Goal: Check status: Check status

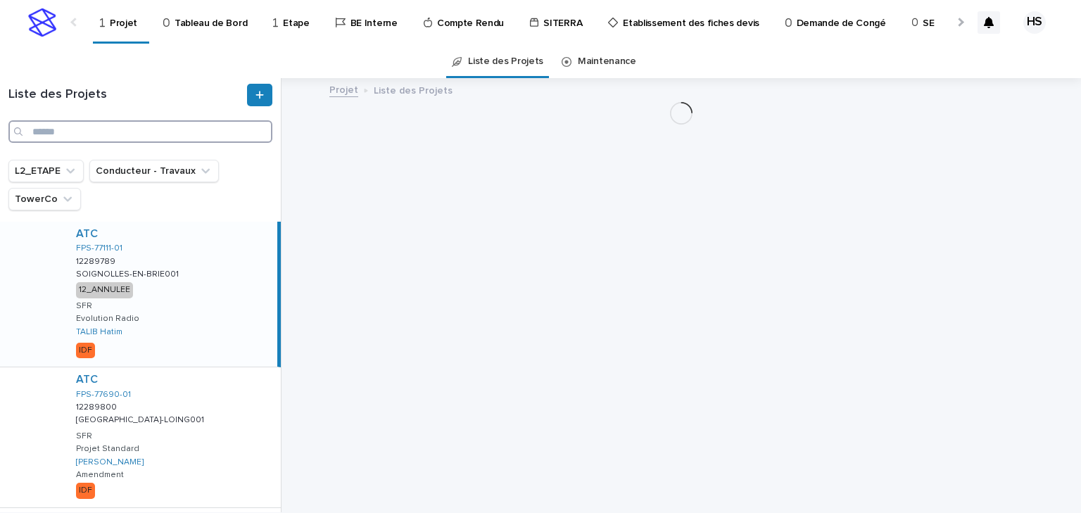
click at [103, 132] on input "Search" at bounding box center [140, 131] width 264 height 23
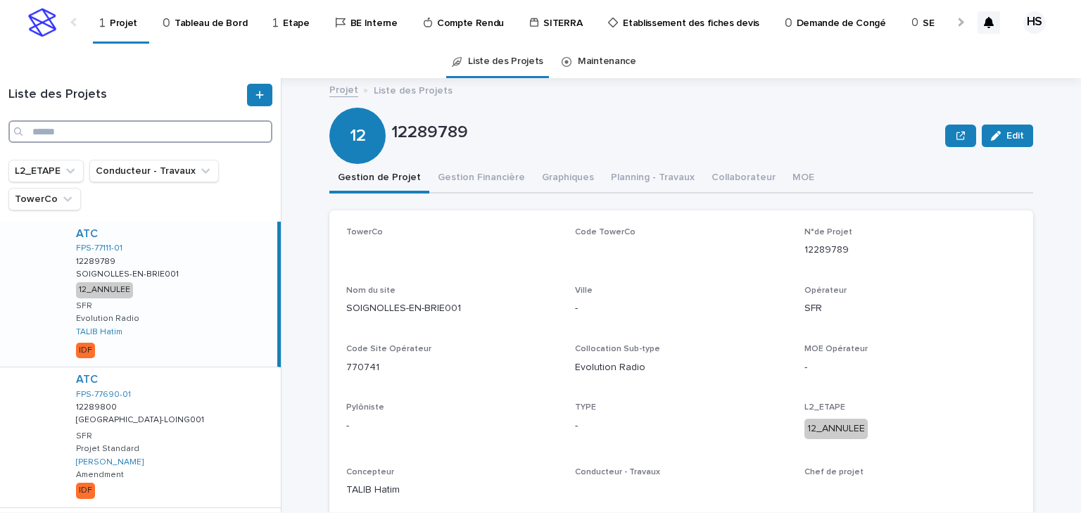
paste input "********"
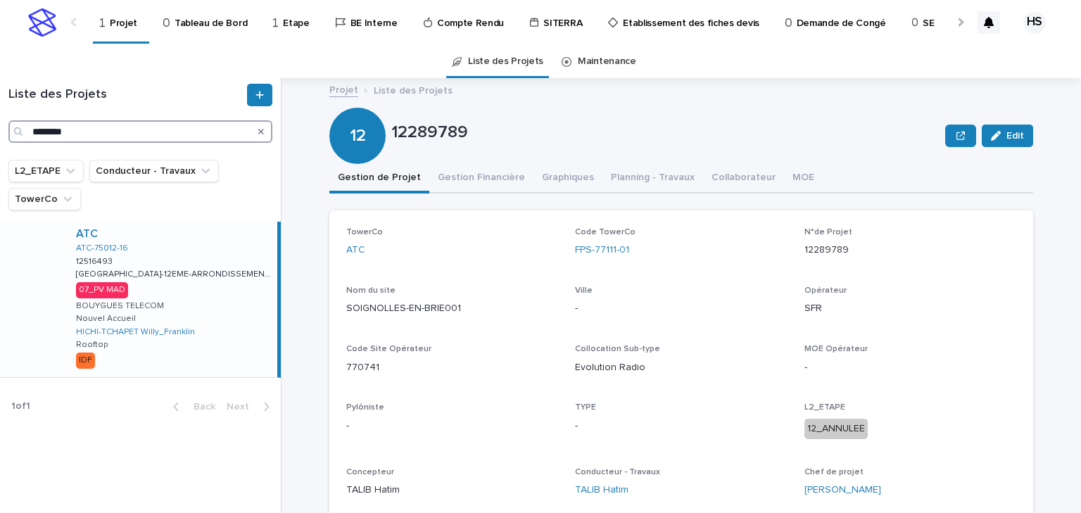
type input "********"
click at [170, 316] on div "ATC ATC-75012-16 12516493 12516493 [GEOGRAPHIC_DATA]-12EME-ARRONDISSEMENT016 [G…" at bounding box center [171, 299] width 212 height 155
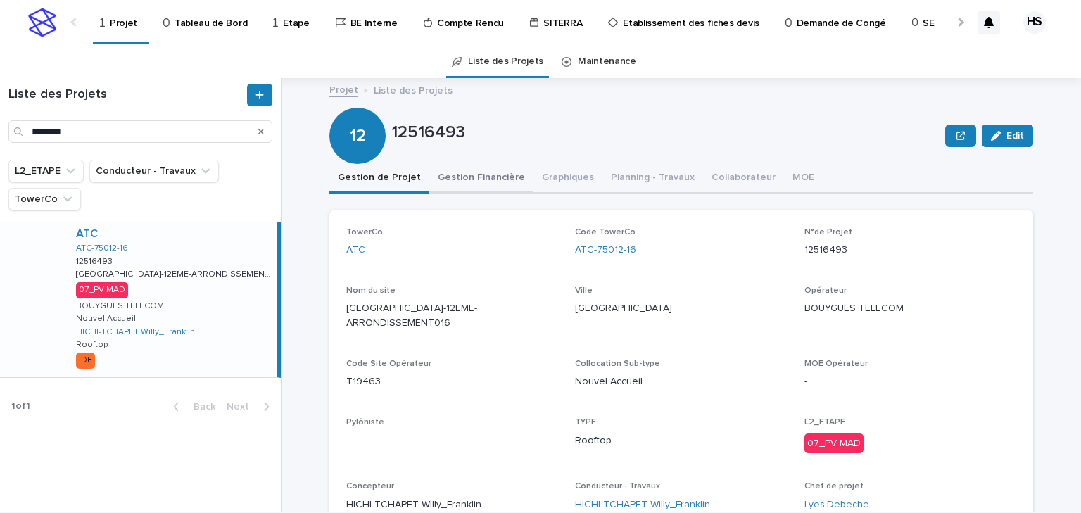
click at [470, 179] on button "Gestion Financière" at bounding box center [481, 179] width 104 height 30
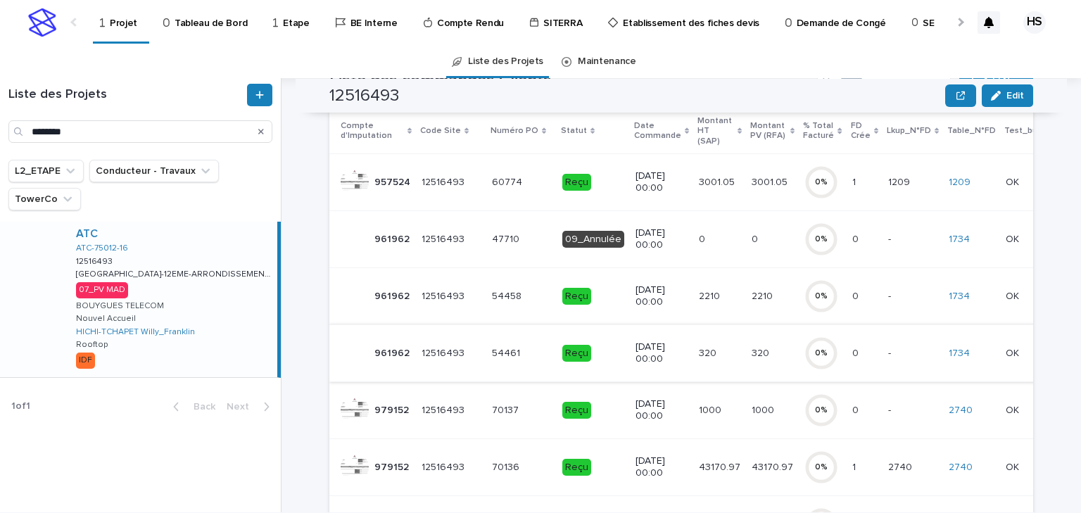
scroll to position [225, 0]
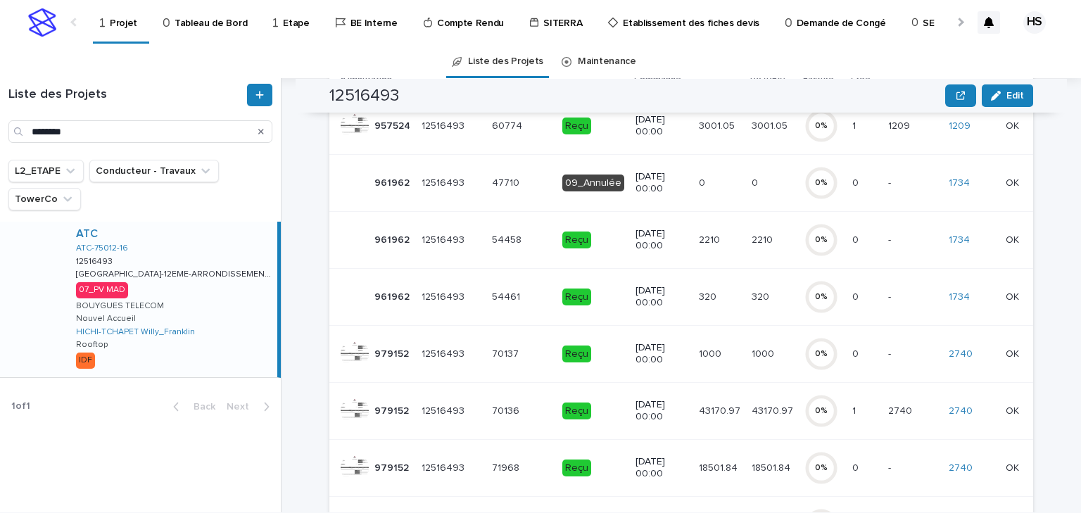
click at [708, 407] on p "43170.97" at bounding box center [721, 409] width 44 height 15
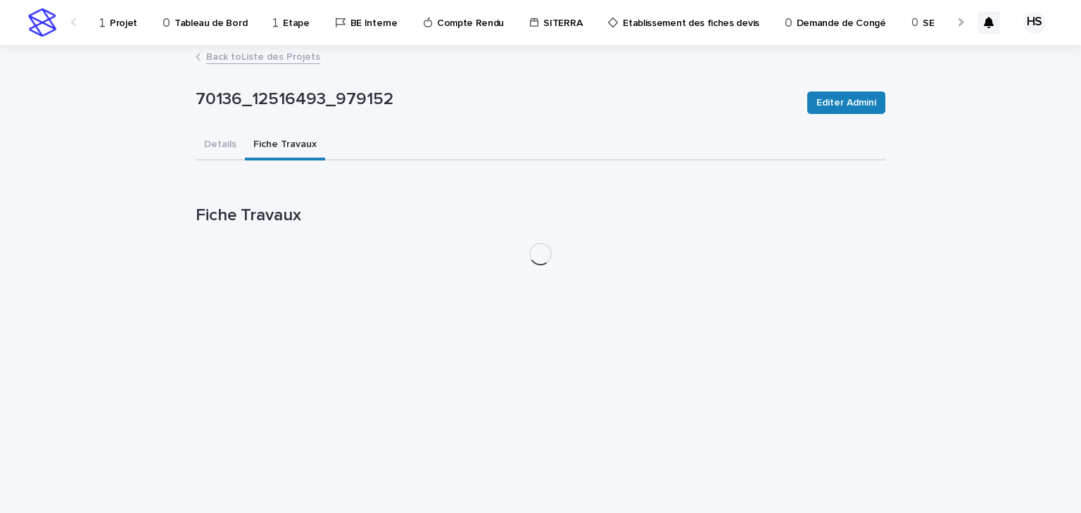
click at [295, 146] on button "Fiche Travaux" at bounding box center [285, 146] width 80 height 30
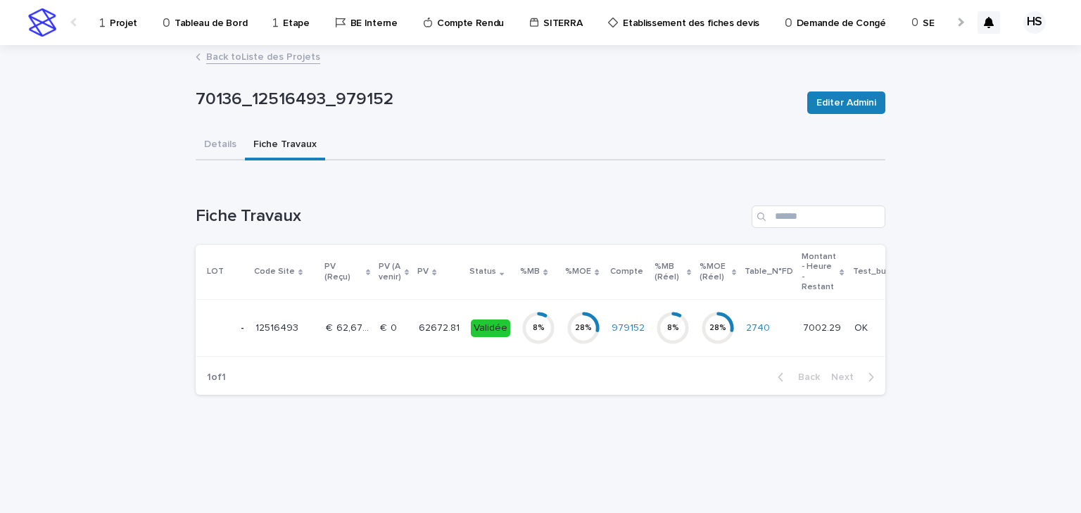
click at [426, 319] on p "62672.81" at bounding box center [441, 326] width 44 height 15
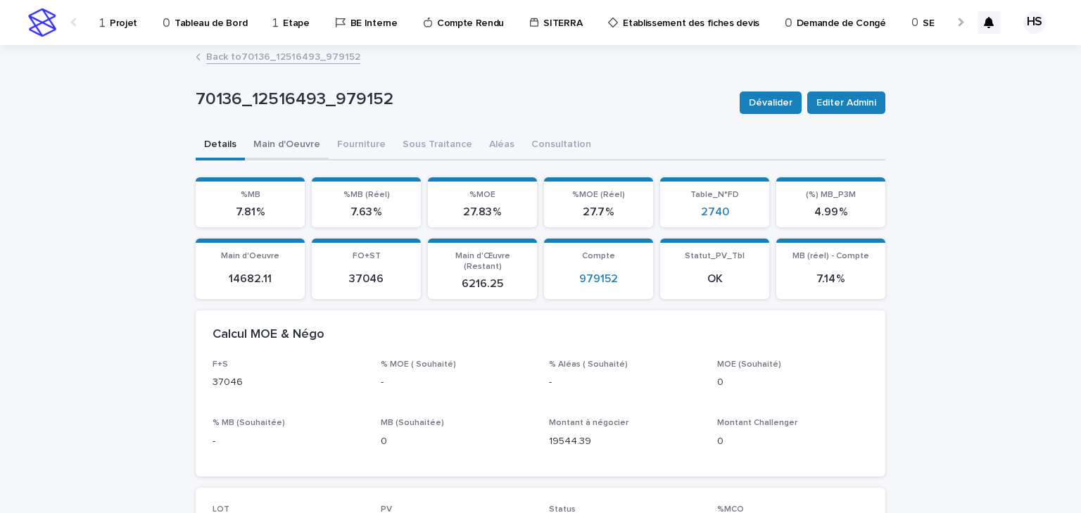
click at [303, 149] on button "Main d'Oeuvre" at bounding box center [287, 146] width 84 height 30
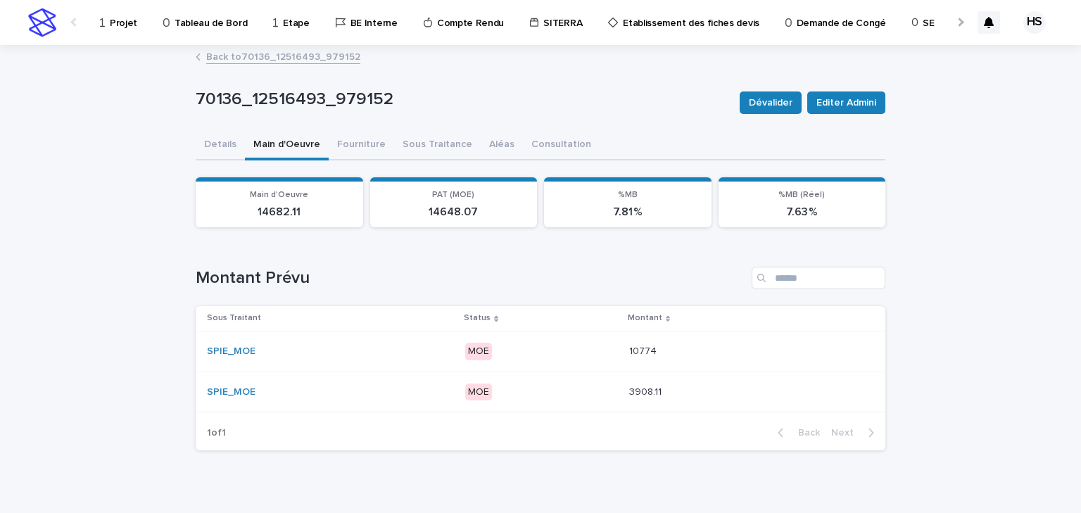
scroll to position [18, 0]
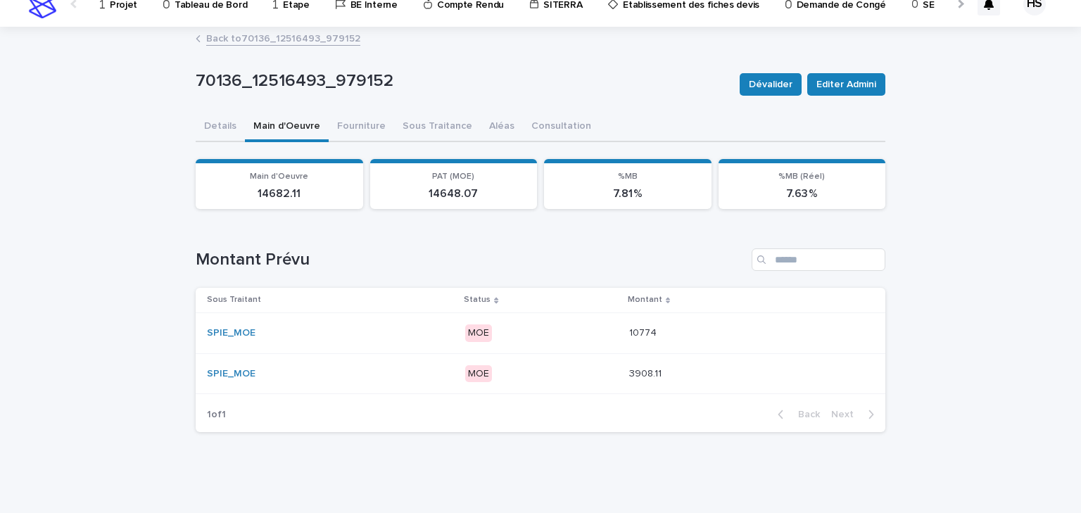
click at [539, 335] on p "MOE" at bounding box center [541, 333] width 152 height 18
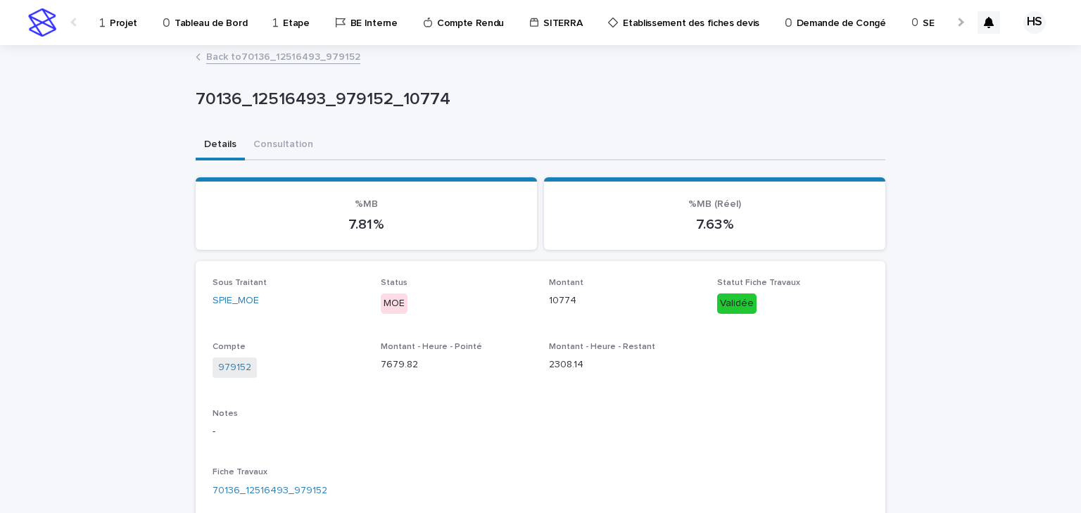
click at [255, 56] on link "Back to 70136_12516493_979152" at bounding box center [283, 56] width 154 height 16
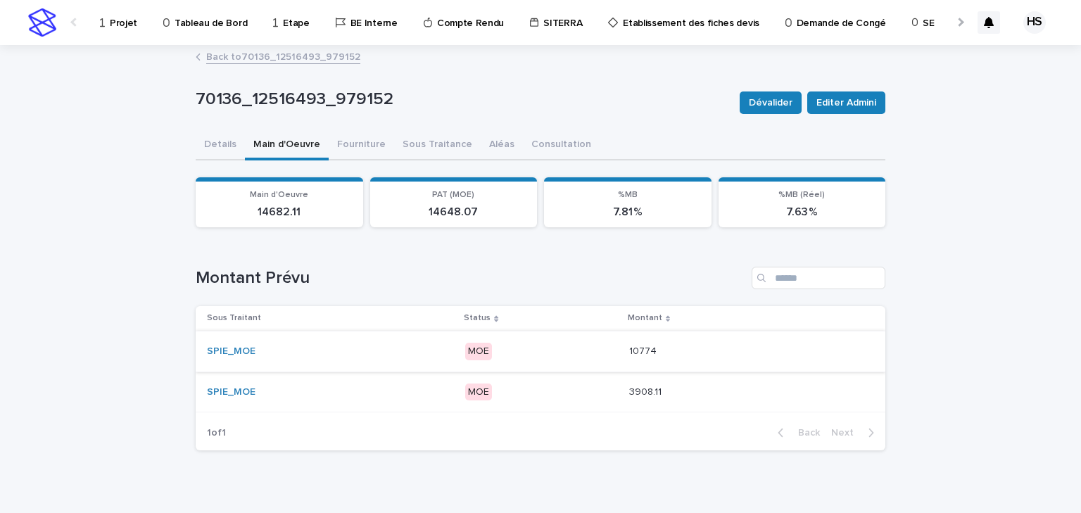
scroll to position [18, 0]
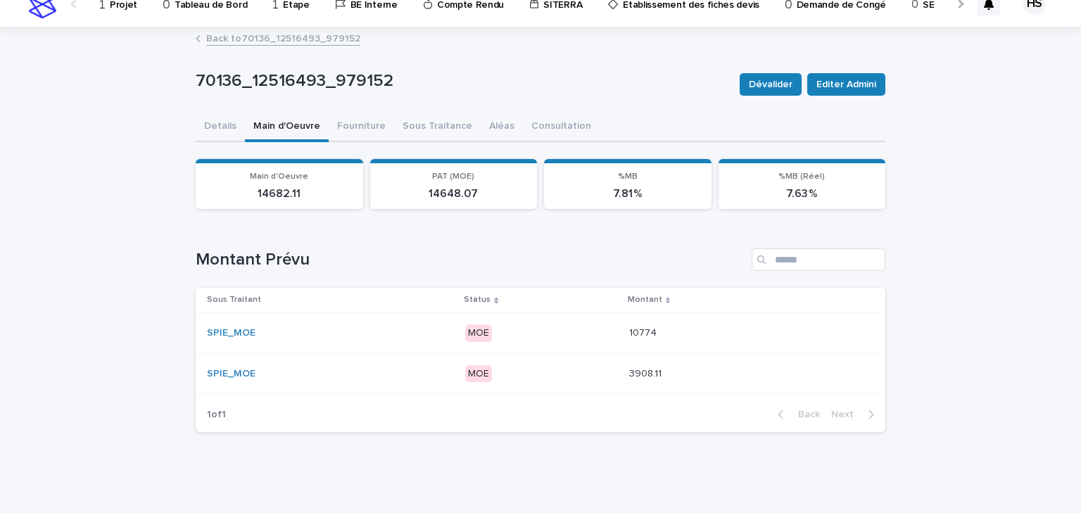
click at [567, 366] on p "MOE" at bounding box center [541, 374] width 152 height 18
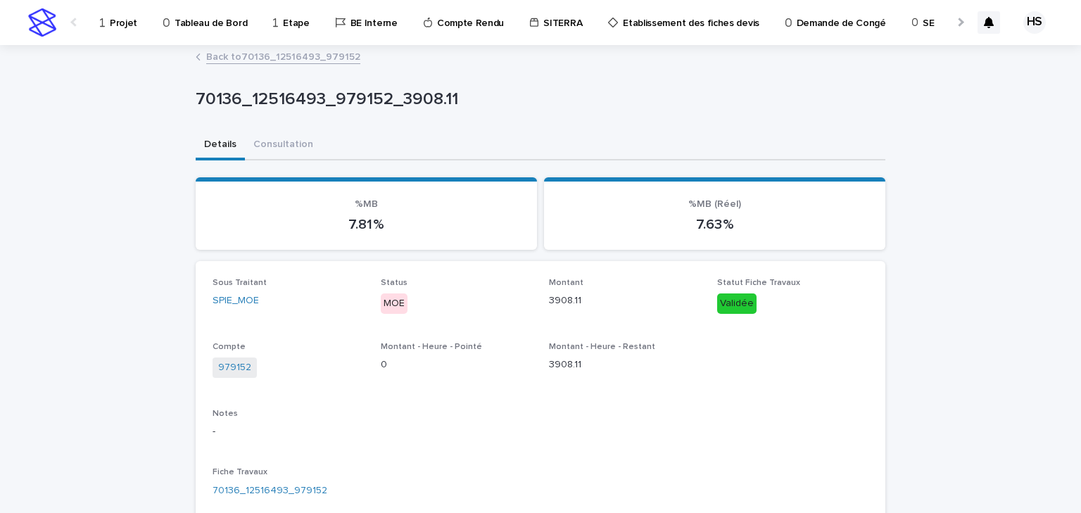
click at [272, 52] on link "Back to 70136_12516493_979152" at bounding box center [283, 56] width 154 height 16
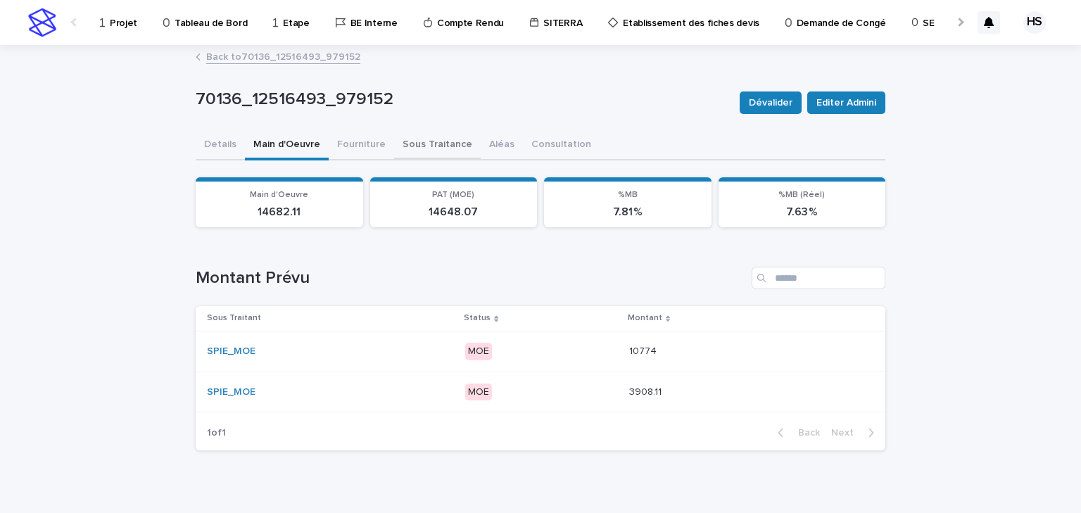
click at [410, 146] on button "Sous Traitance" at bounding box center [437, 146] width 87 height 30
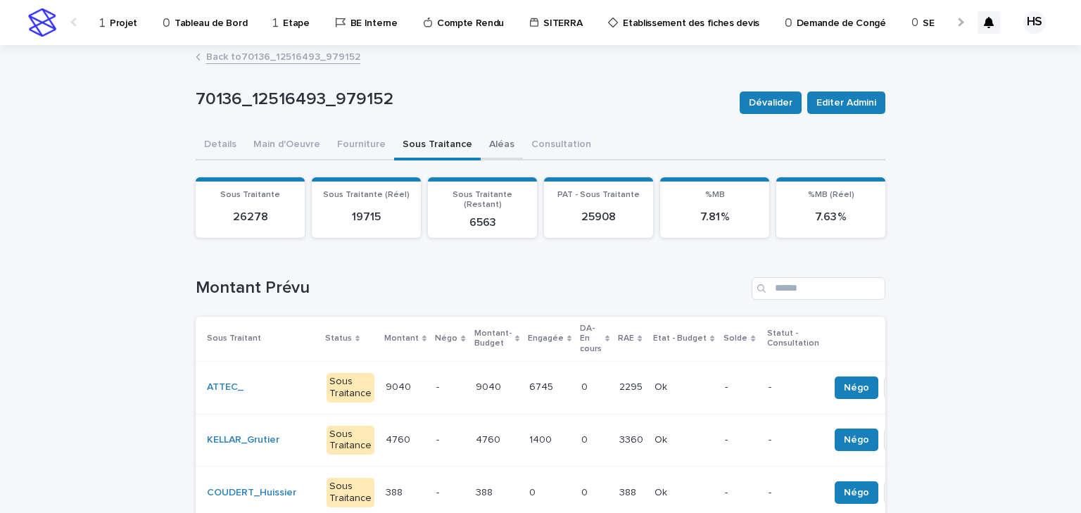
click at [490, 145] on button "Aléas" at bounding box center [502, 146] width 42 height 30
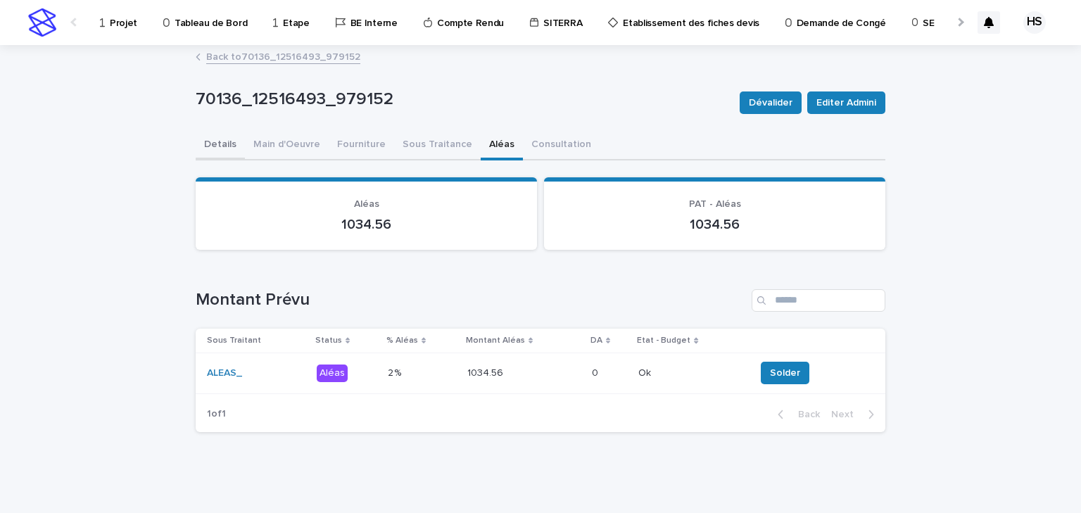
click at [231, 148] on button "Details" at bounding box center [220, 146] width 49 height 30
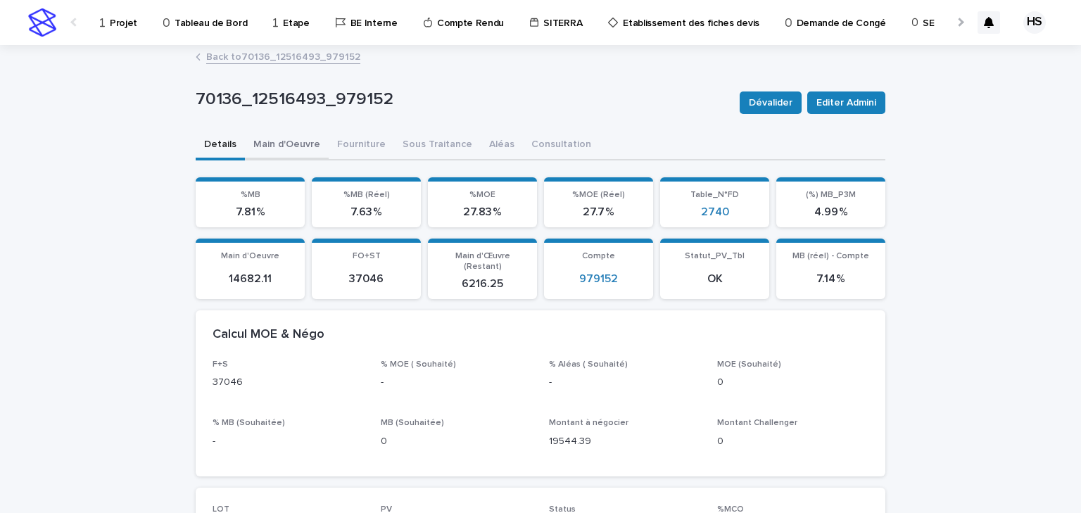
click at [299, 143] on button "Main d'Oeuvre" at bounding box center [287, 146] width 84 height 30
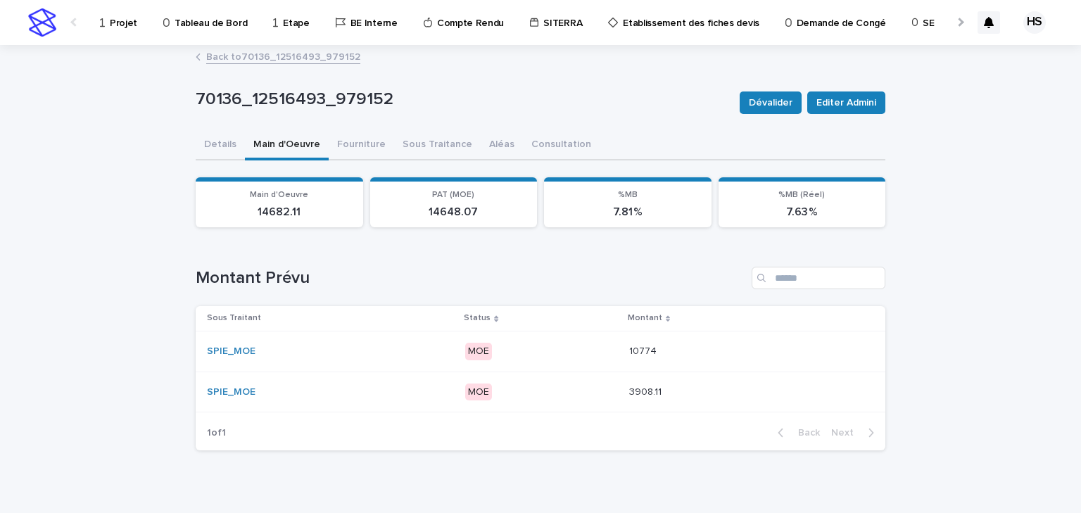
click at [580, 346] on p "MOE" at bounding box center [541, 352] width 152 height 18
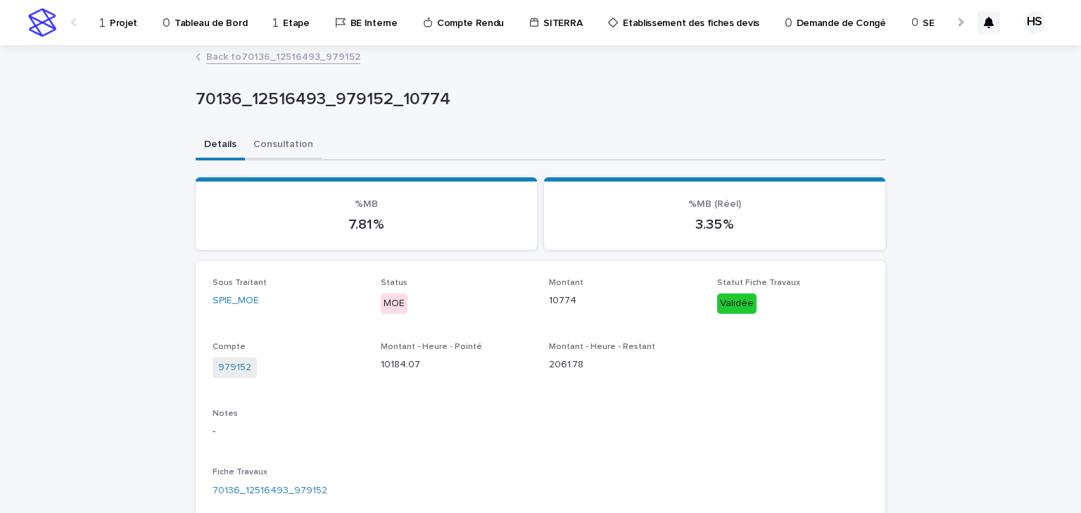
scroll to position [113, 0]
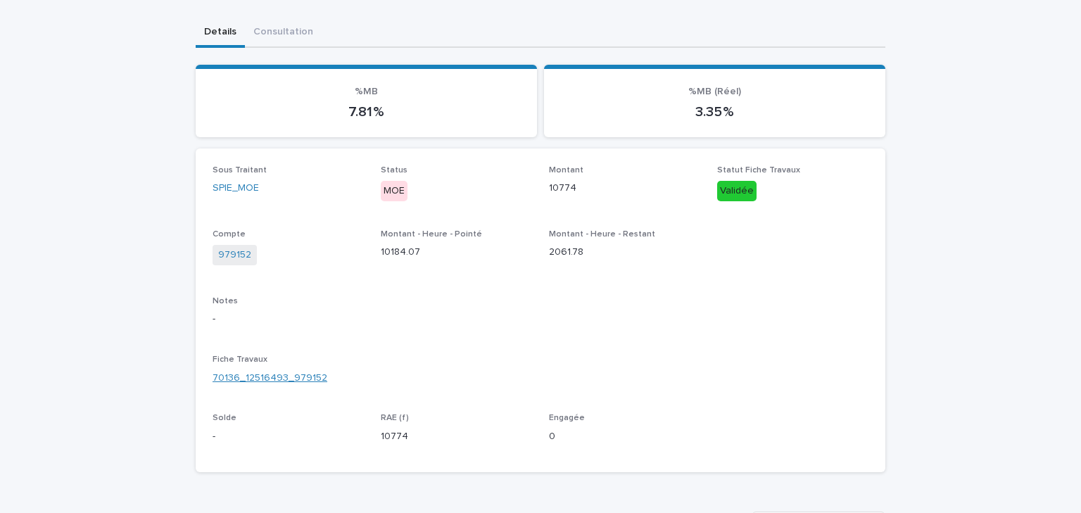
click at [283, 374] on link "70136_12516493_979152" at bounding box center [269, 378] width 115 height 15
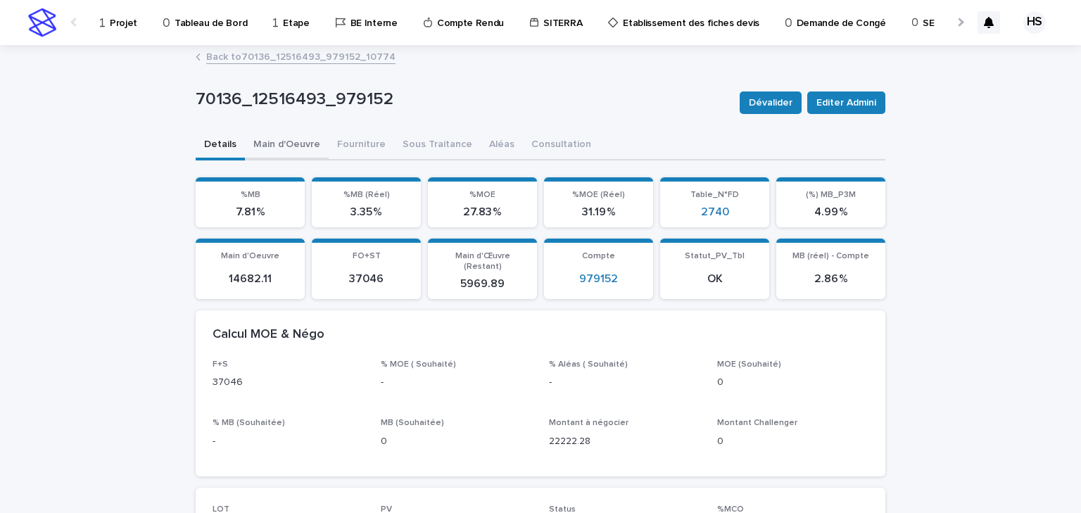
click at [283, 141] on button "Main d'Oeuvre" at bounding box center [287, 146] width 84 height 30
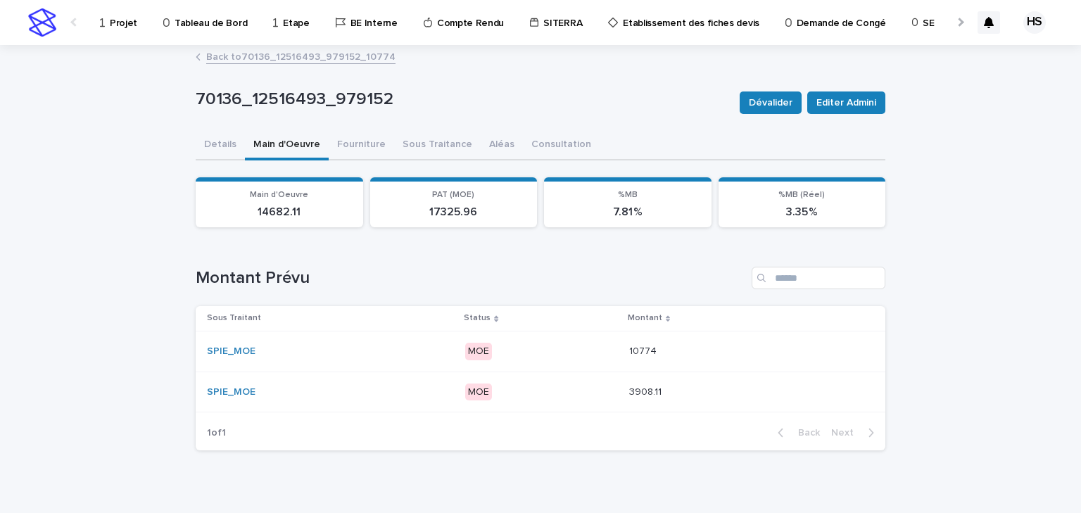
click at [411, 349] on div "SPIE_MOE" at bounding box center [330, 351] width 246 height 12
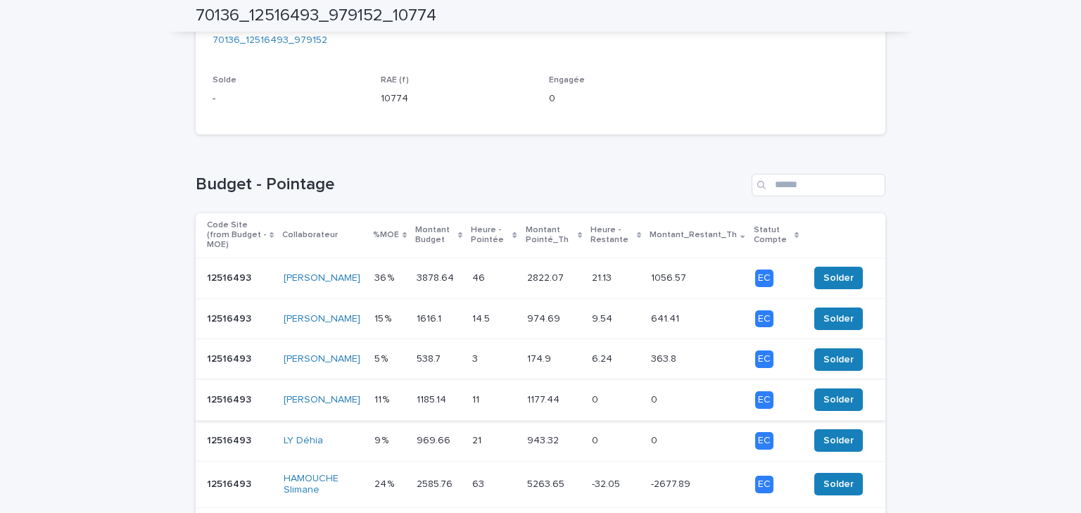
scroll to position [507, 0]
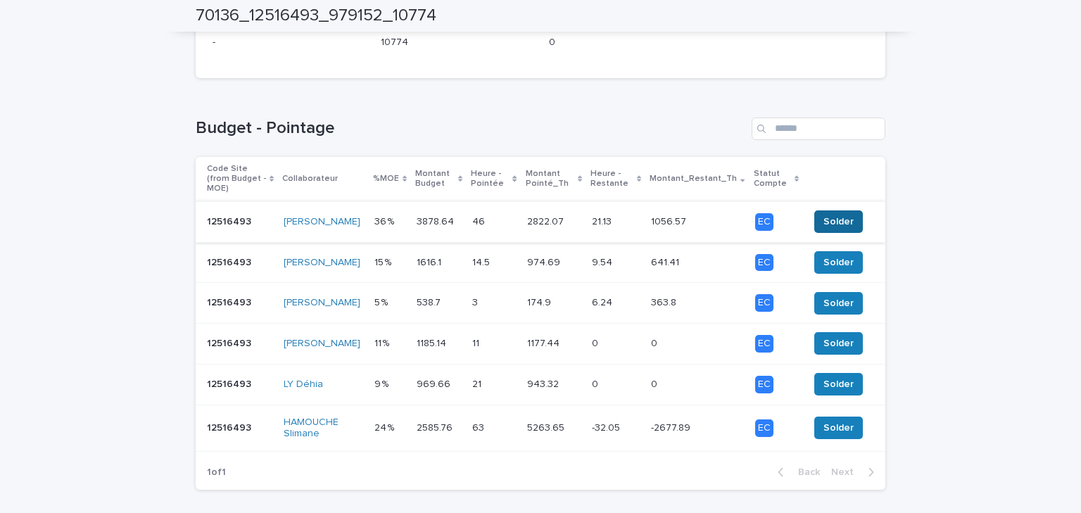
click at [834, 215] on span "Solder" at bounding box center [838, 222] width 30 height 14
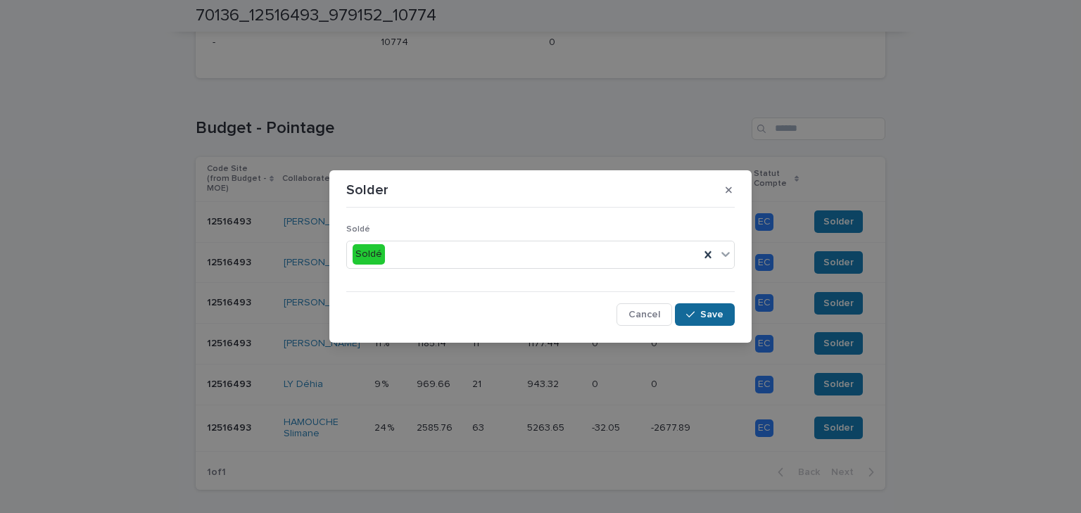
click at [688, 310] on icon "button" at bounding box center [690, 315] width 8 height 10
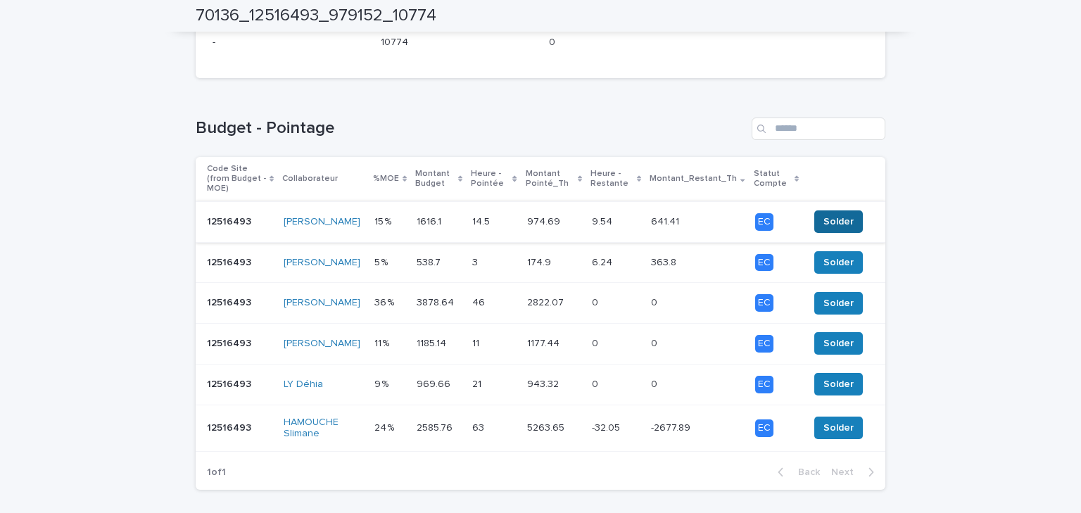
click at [823, 215] on span "Solder" at bounding box center [838, 222] width 30 height 14
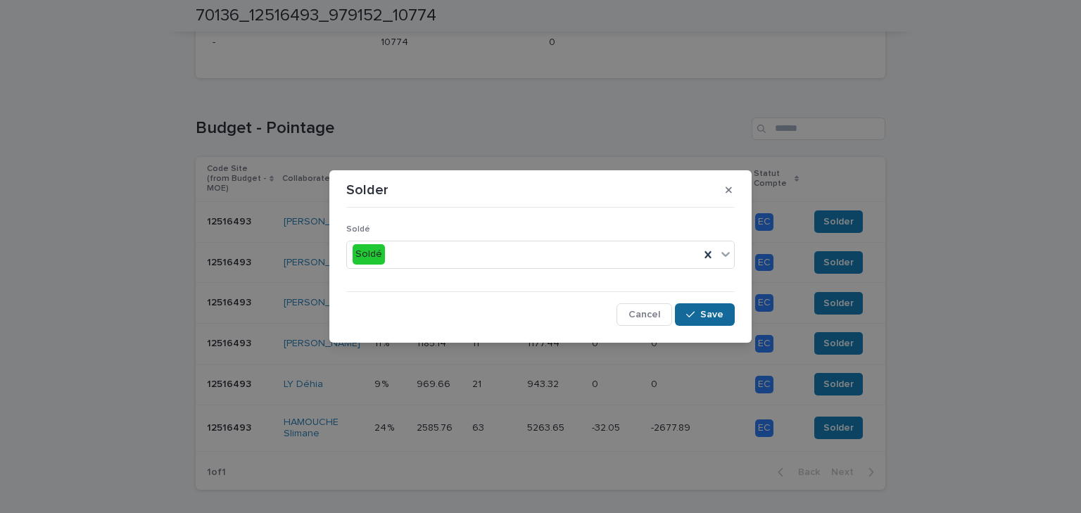
click at [702, 314] on span "Save" at bounding box center [711, 315] width 23 height 10
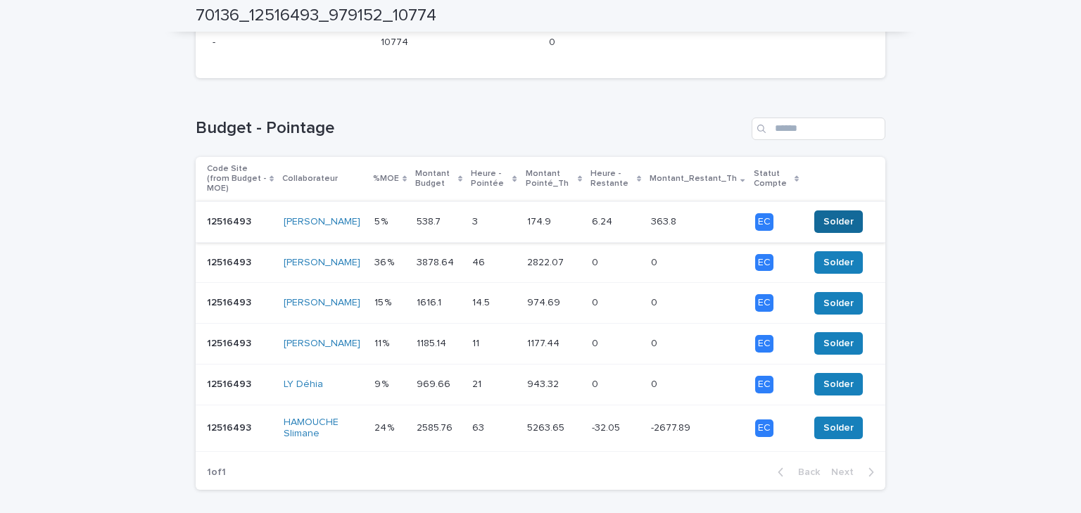
click at [825, 215] on span "Solder" at bounding box center [838, 222] width 30 height 14
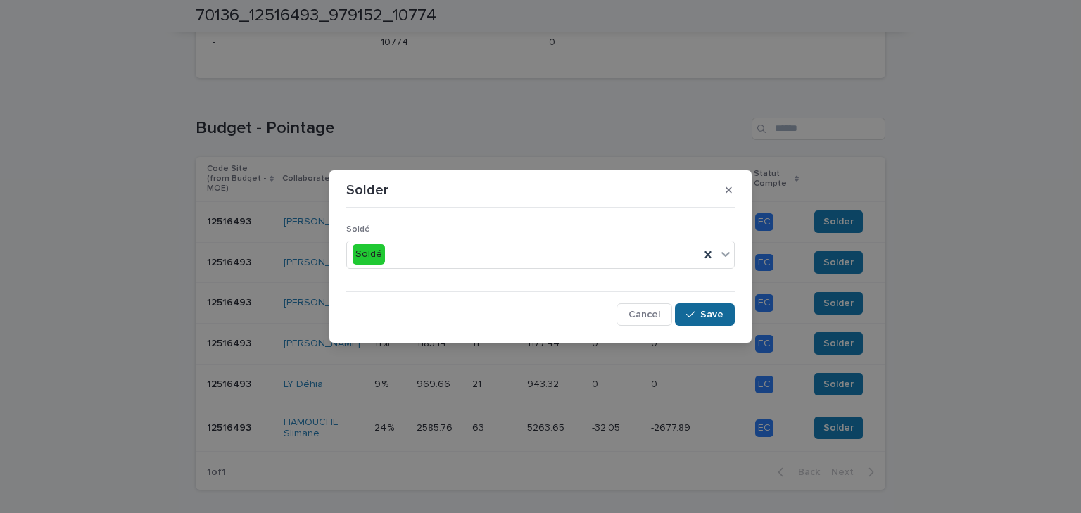
click at [694, 313] on icon "button" at bounding box center [690, 315] width 8 height 10
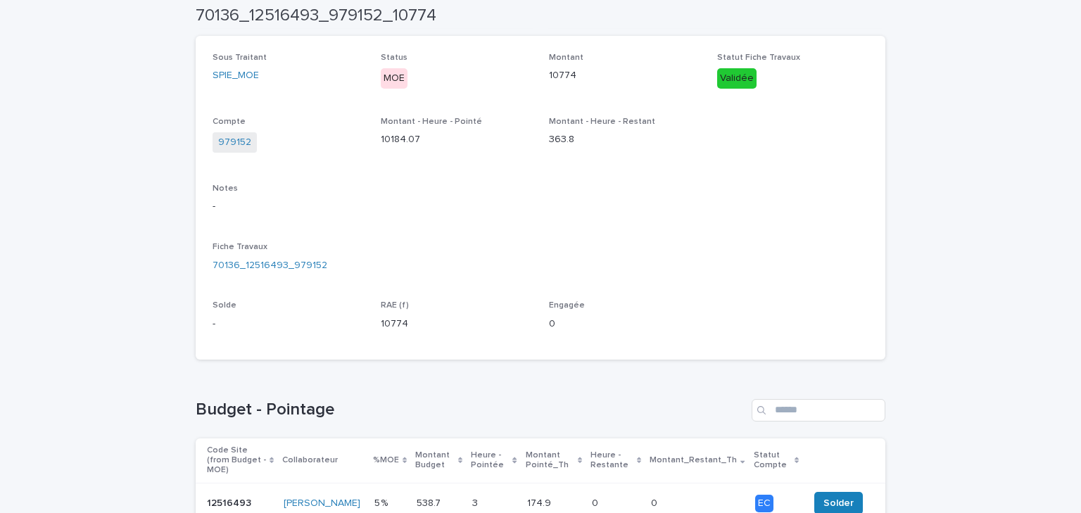
scroll to position [0, 0]
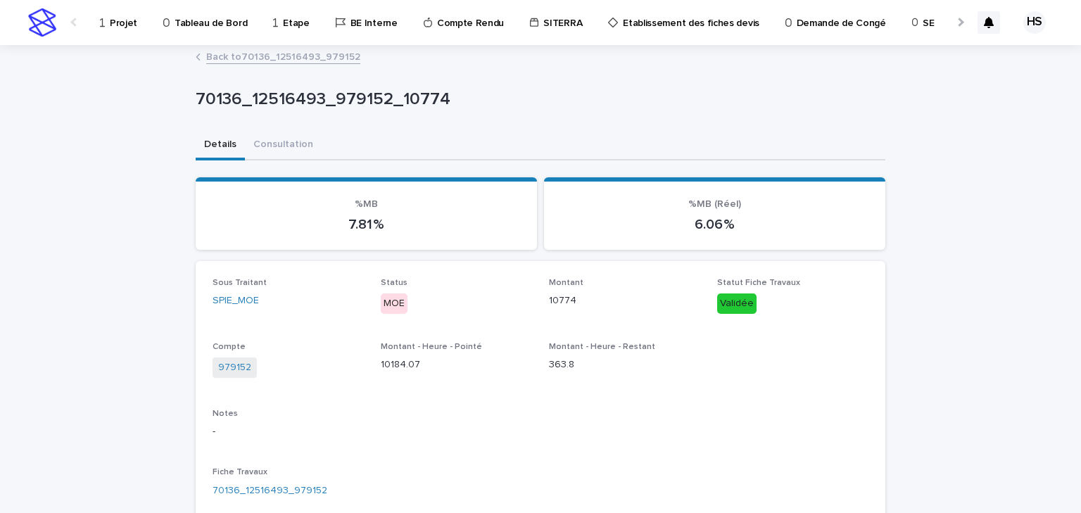
click at [303, 62] on link "Back to 70136_12516493_979152" at bounding box center [283, 56] width 154 height 16
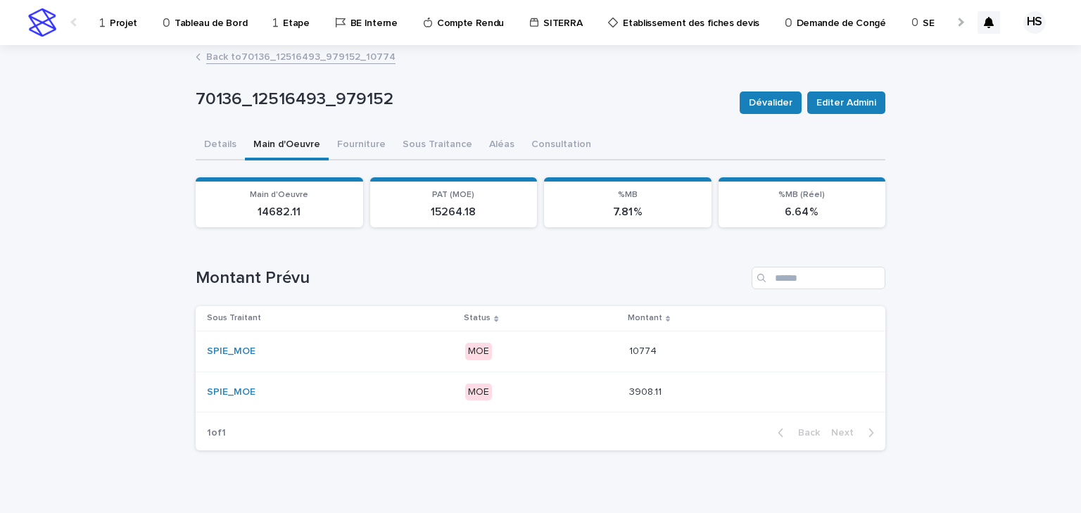
click at [568, 389] on p "MOE" at bounding box center [541, 392] width 152 height 18
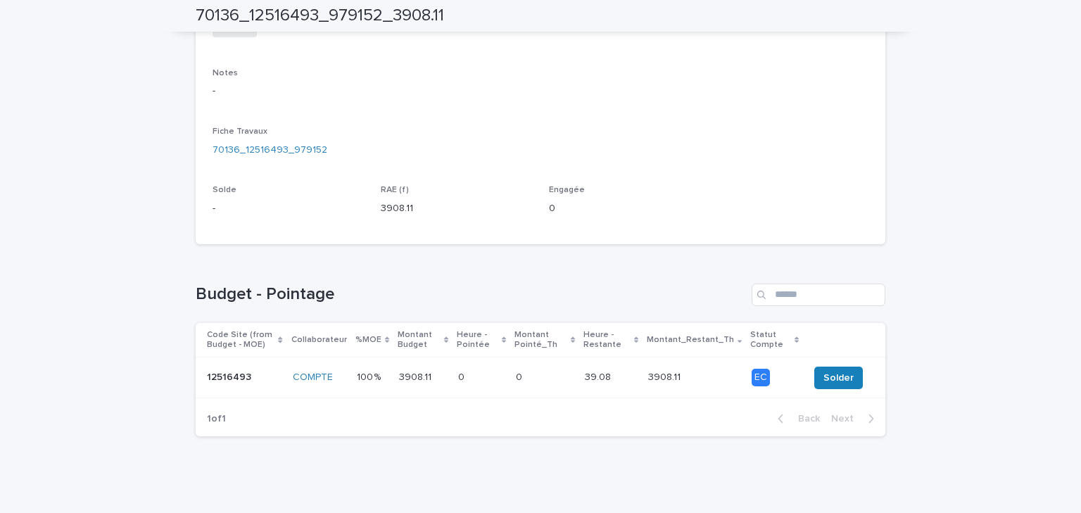
scroll to position [3, 0]
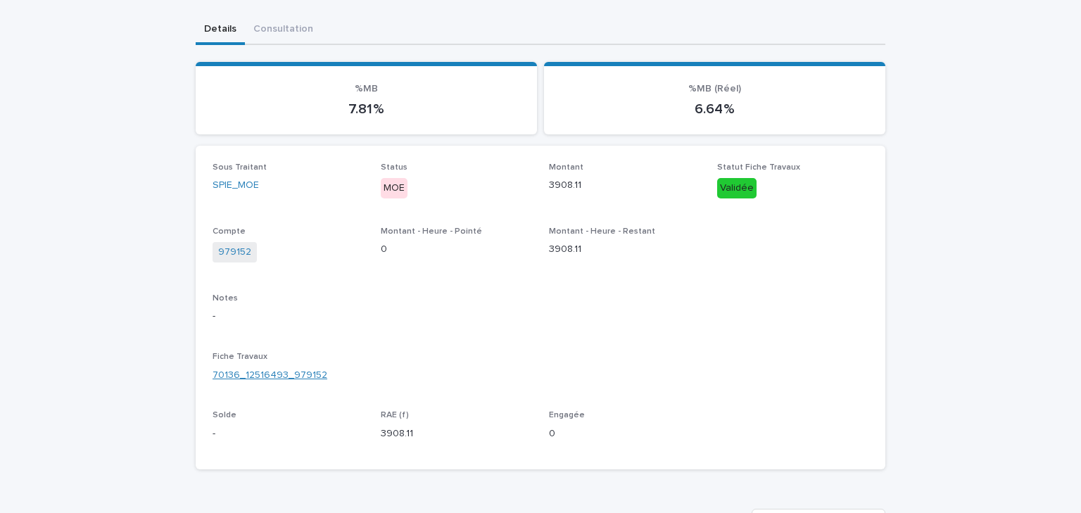
click at [286, 368] on link "70136_12516493_979152" at bounding box center [269, 375] width 115 height 15
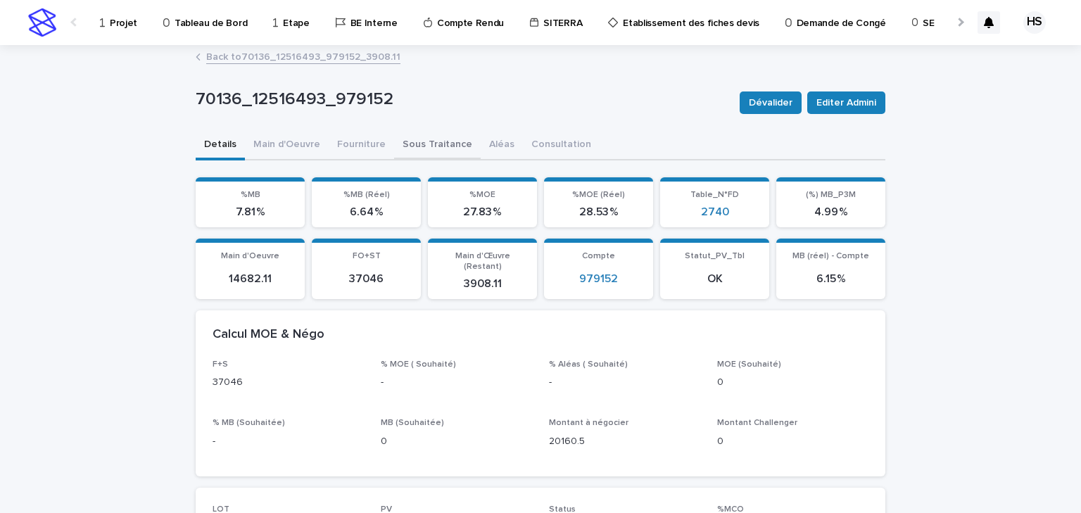
click at [428, 140] on button "Sous Traitance" at bounding box center [437, 146] width 87 height 30
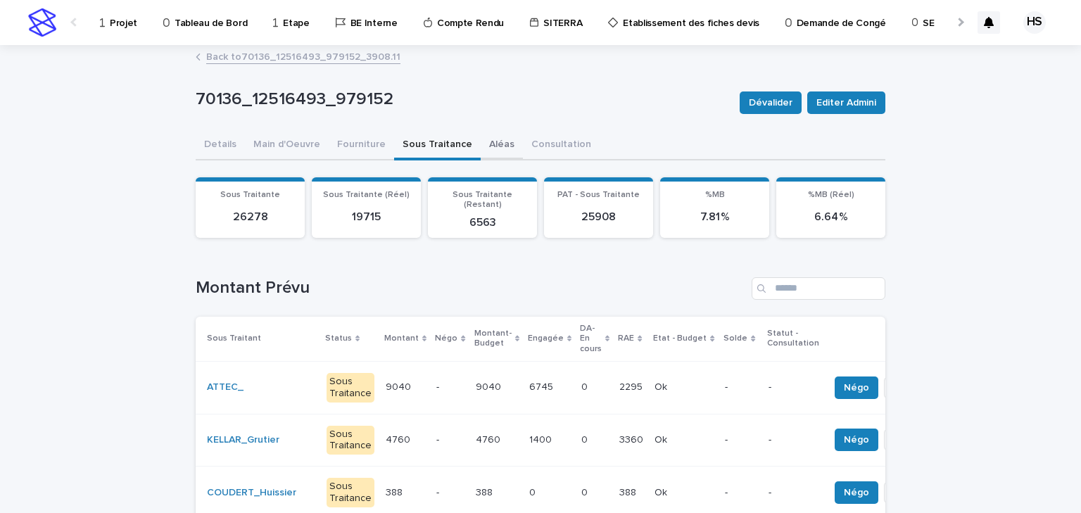
click at [490, 145] on button "Aléas" at bounding box center [502, 146] width 42 height 30
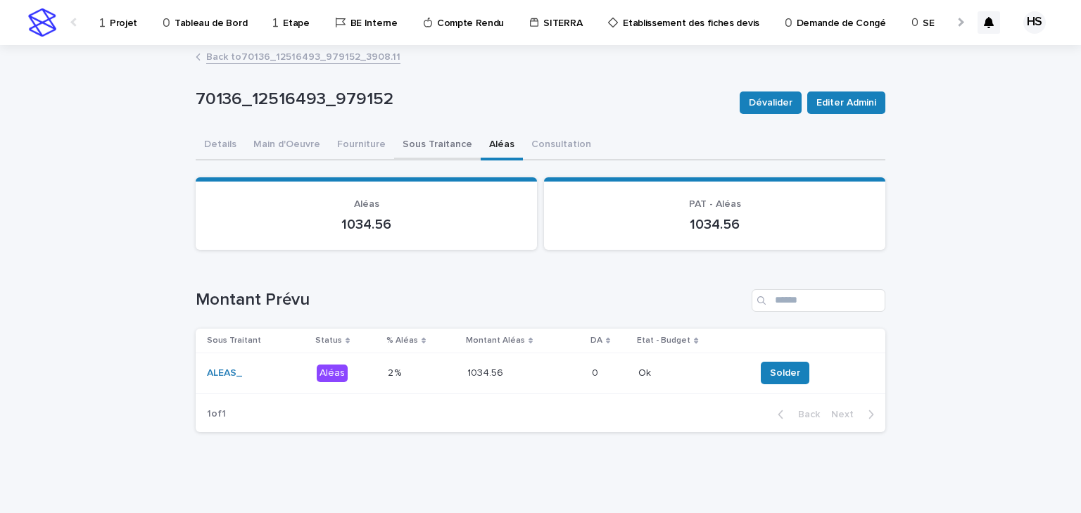
click at [439, 144] on button "Sous Traitance" at bounding box center [437, 146] width 87 height 30
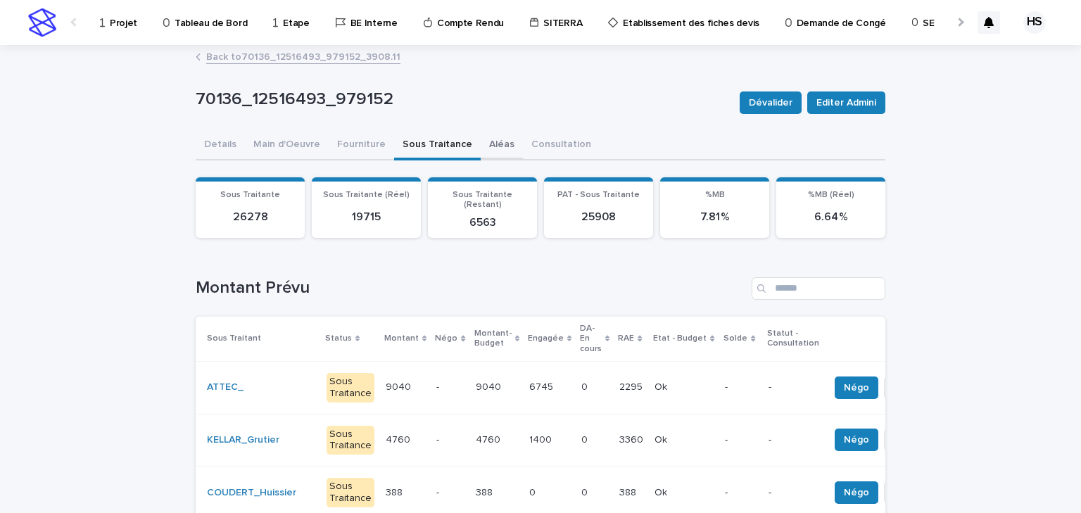
click at [488, 139] on button "Aléas" at bounding box center [502, 146] width 42 height 30
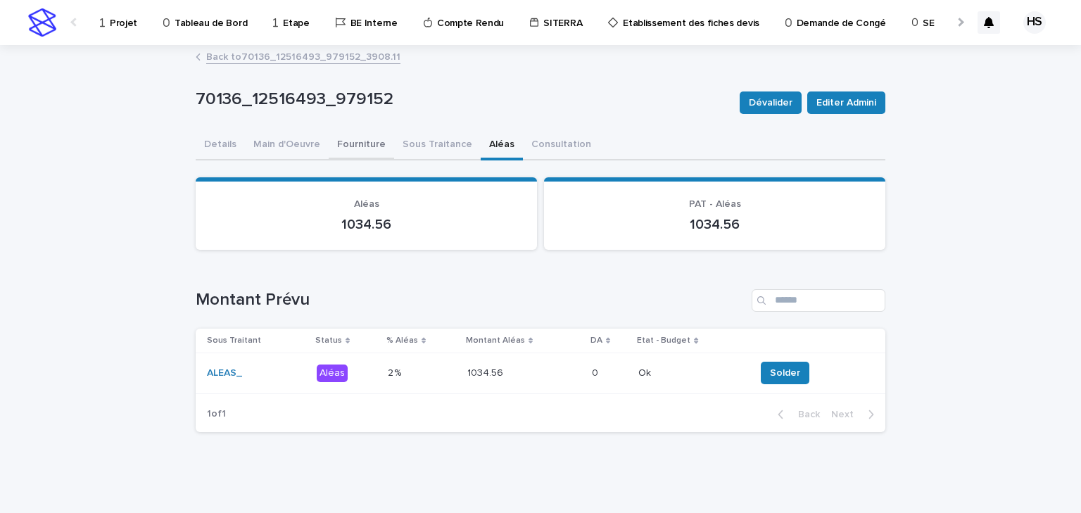
click at [352, 144] on button "Fourniture" at bounding box center [361, 146] width 65 height 30
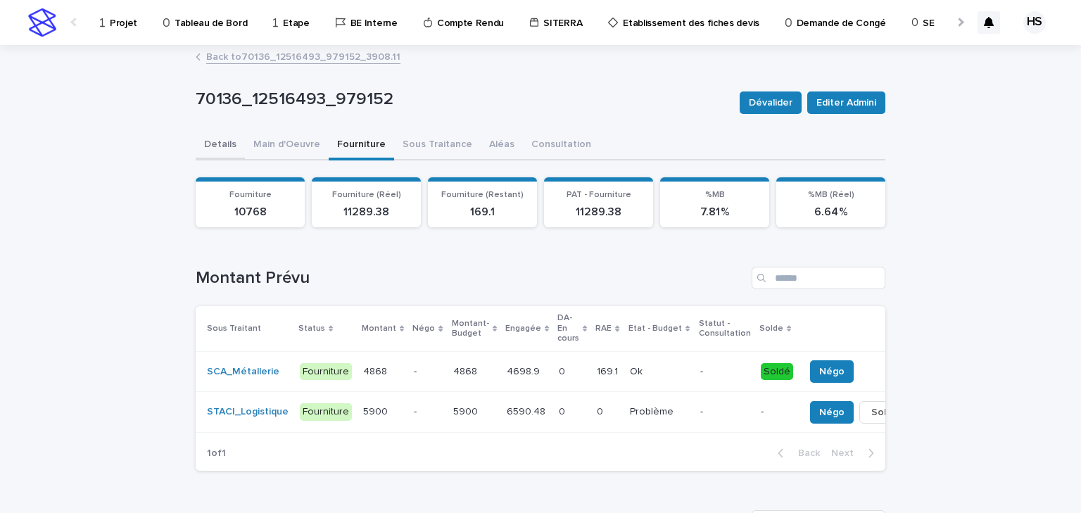
click at [214, 148] on button "Details" at bounding box center [220, 146] width 49 height 30
